Goal: Check status: Check status

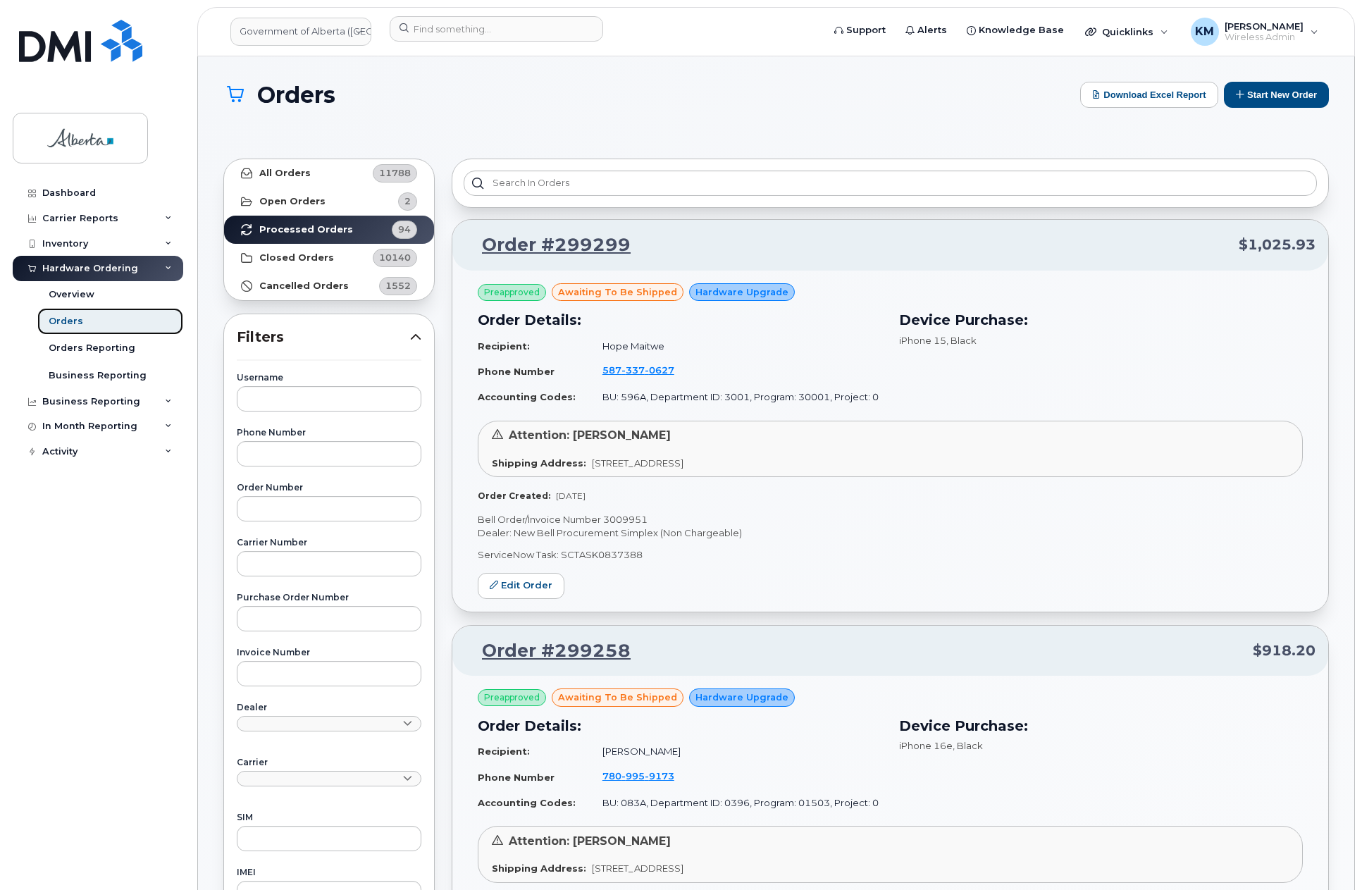
click at [80, 319] on link "Orders" at bounding box center [110, 321] width 146 height 27
click at [311, 197] on strong "Open Orders" at bounding box center [292, 201] width 66 height 11
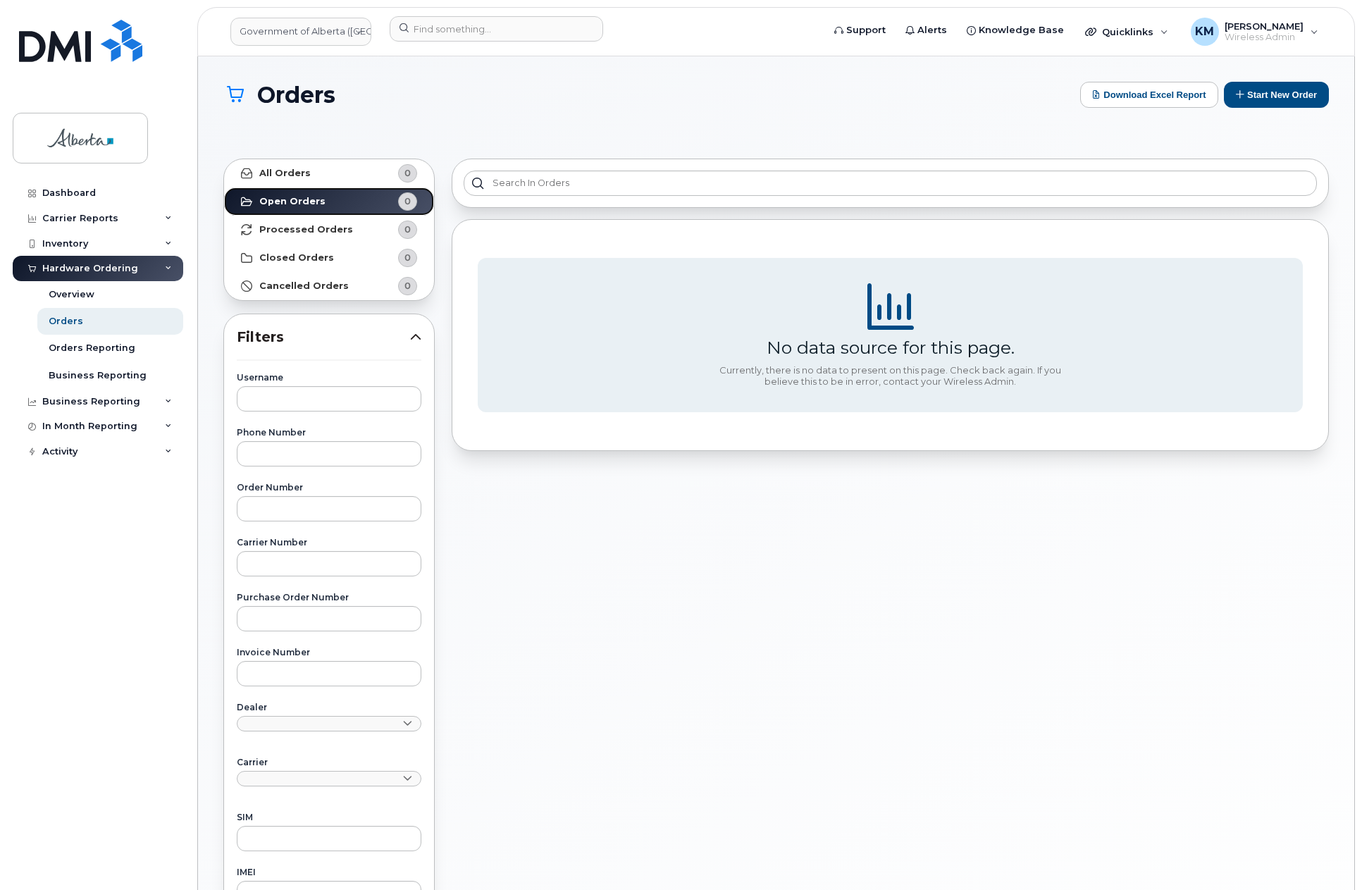
click at [310, 197] on strong "Open Orders" at bounding box center [292, 201] width 66 height 11
click at [69, 192] on div "Dashboard" at bounding box center [69, 192] width 54 height 11
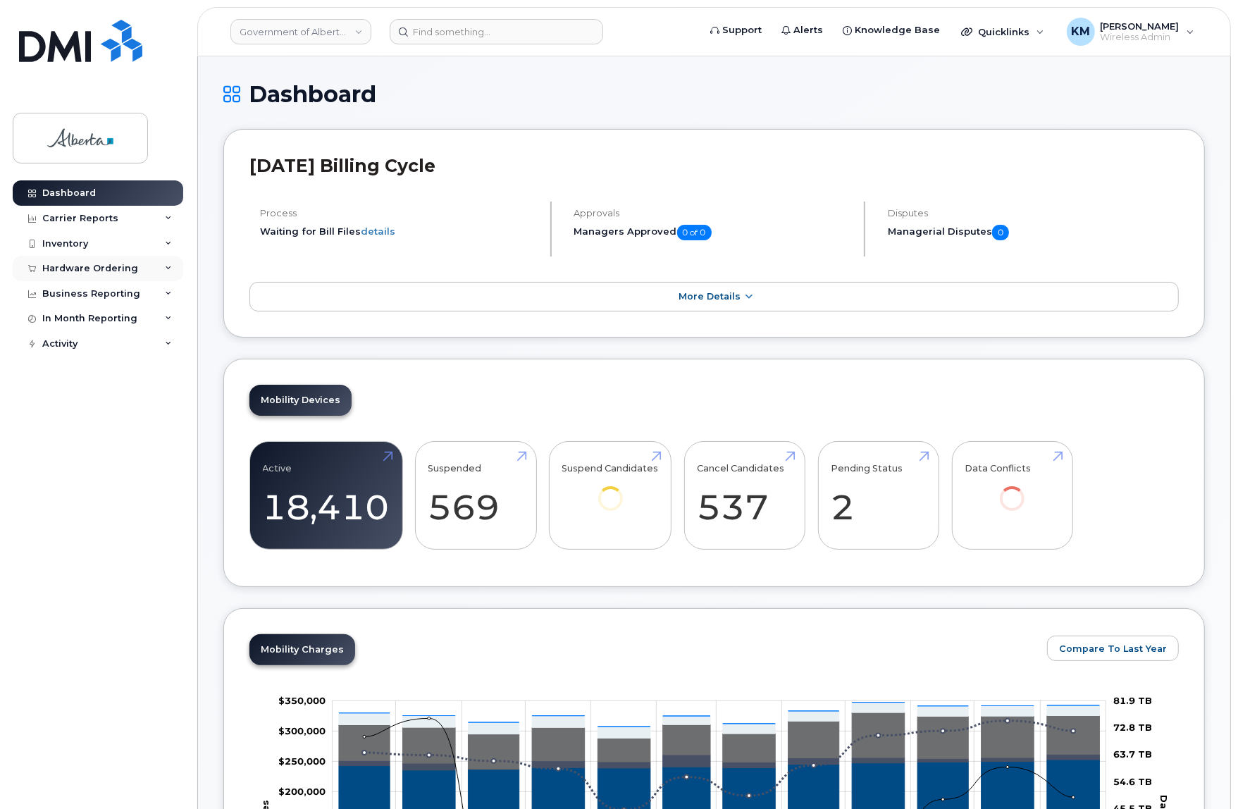
click at [99, 268] on div "Hardware Ordering" at bounding box center [90, 268] width 96 height 11
click at [70, 324] on div "Orders" at bounding box center [66, 321] width 35 height 13
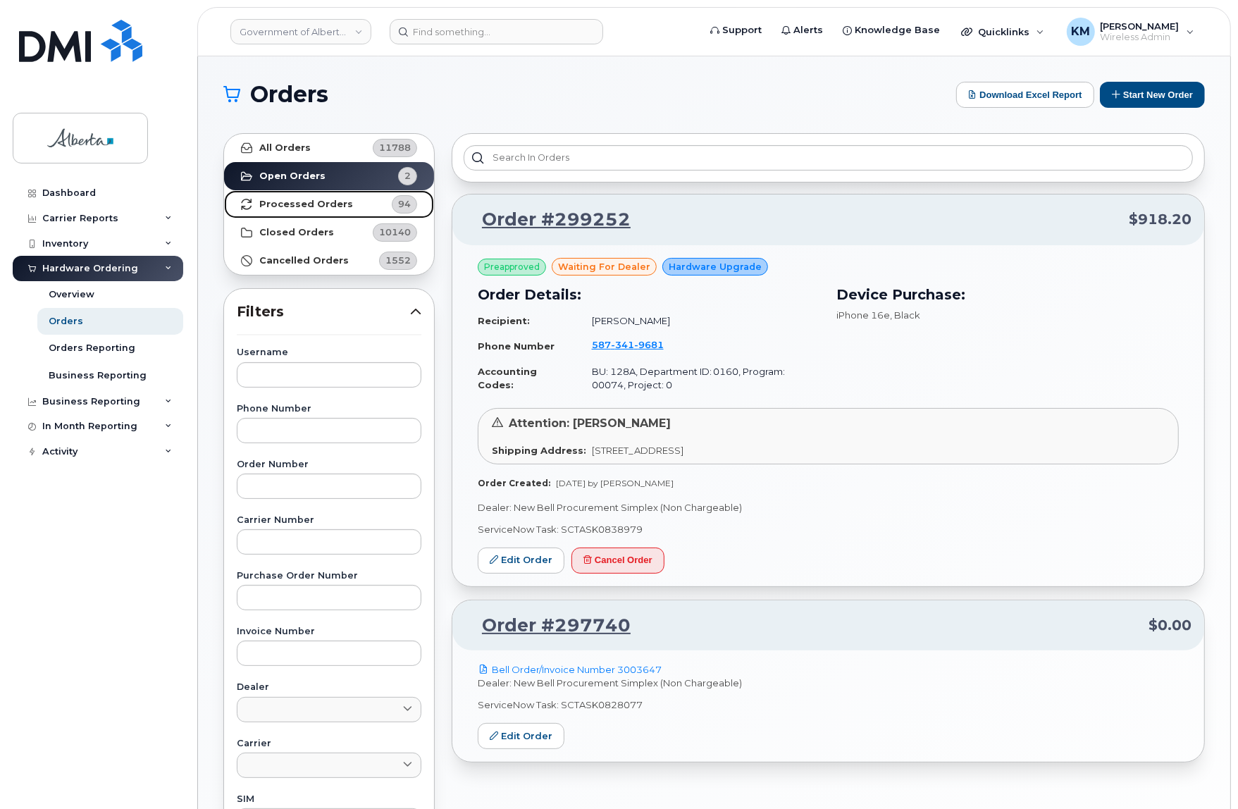
click at [302, 204] on strong "Processed Orders" at bounding box center [306, 204] width 94 height 11
